Goal: Ask a question

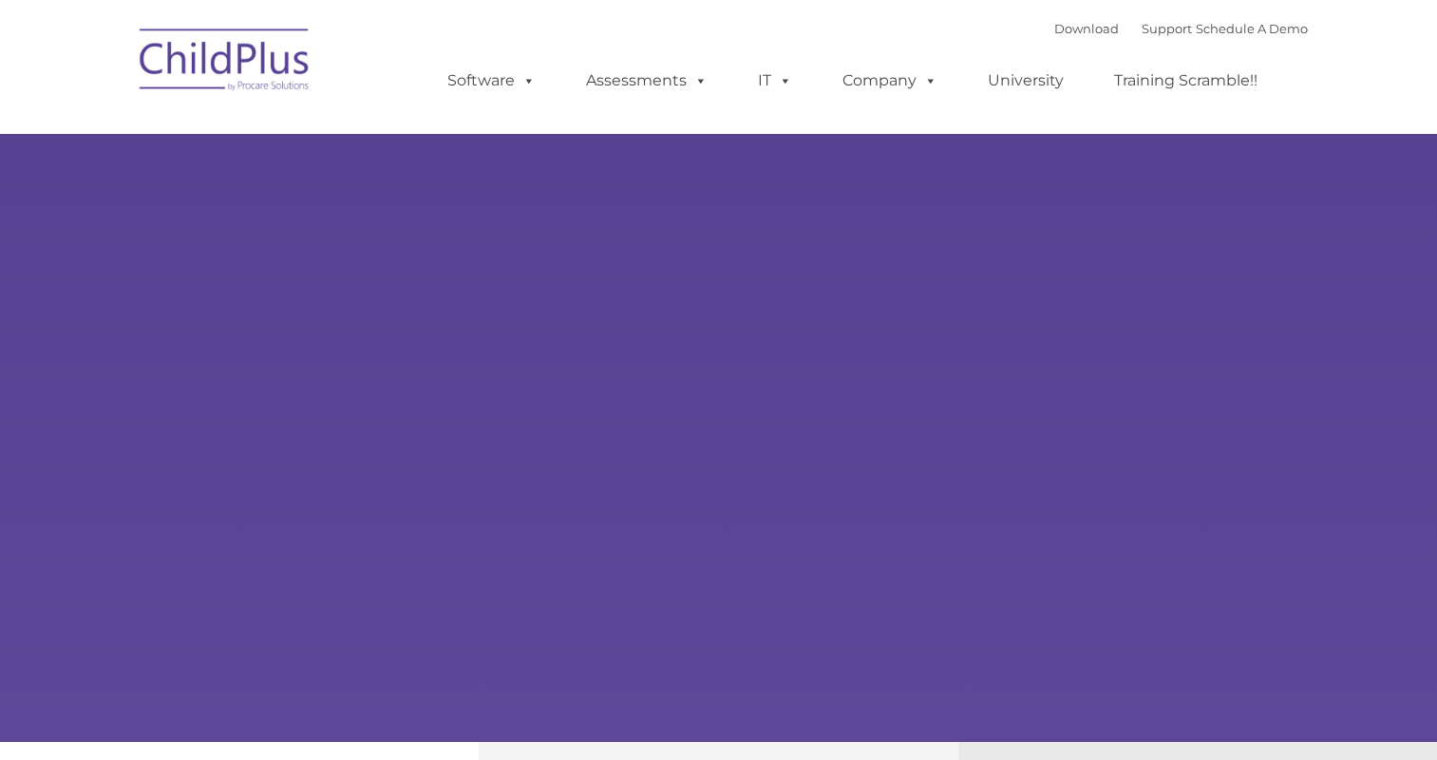
select select "MEDIUM"
type input ""
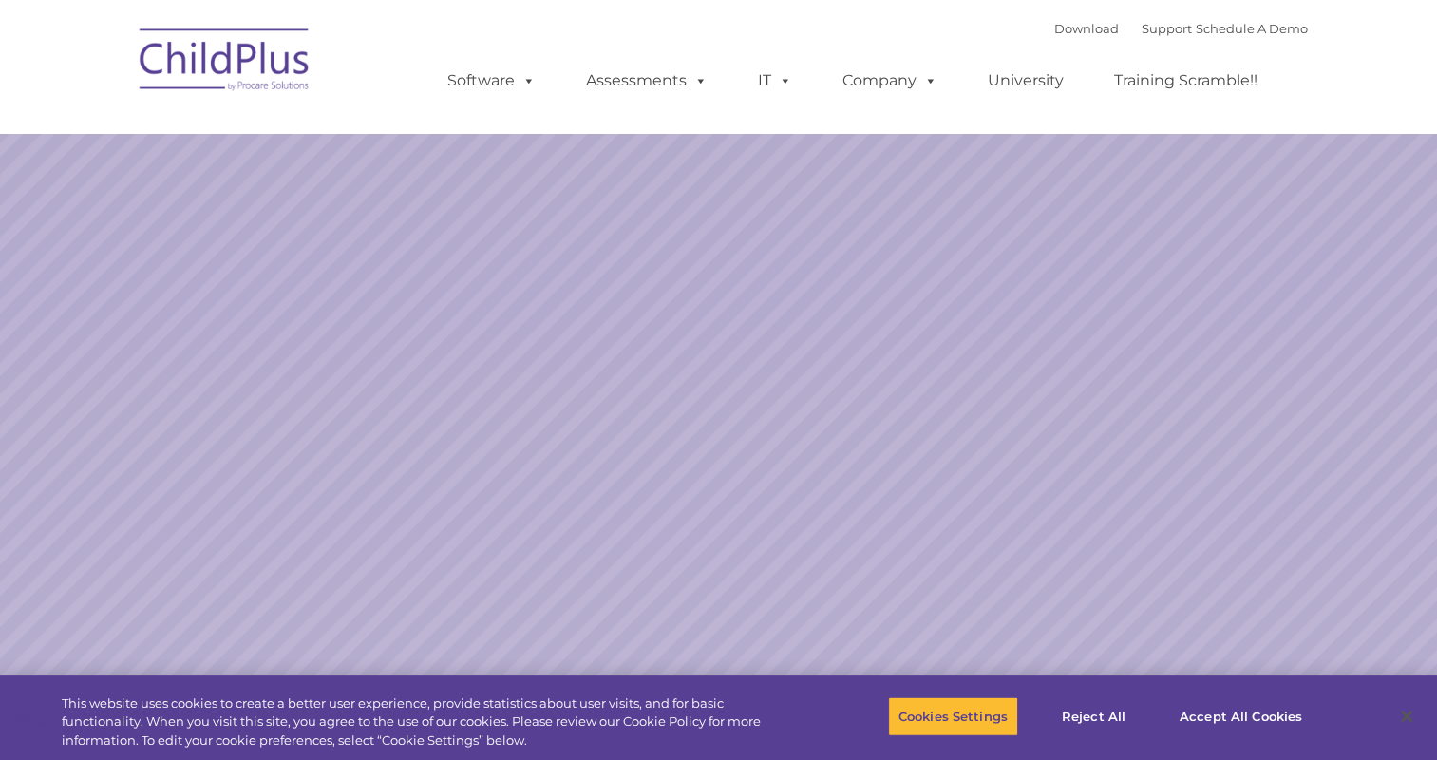
select select "MEDIUM"
